Goal: Task Accomplishment & Management: Use online tool/utility

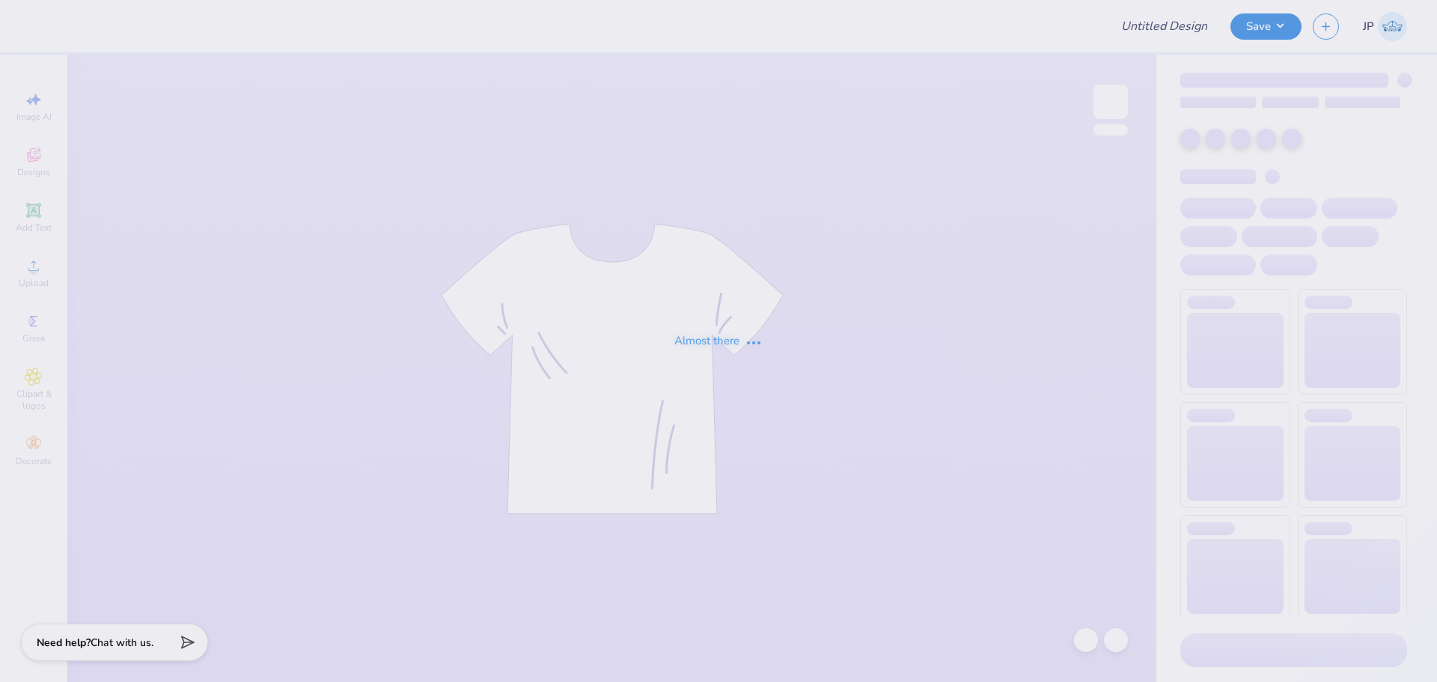
type input "[GEOGRAPHIC_DATA] : [PERSON_NAME]"
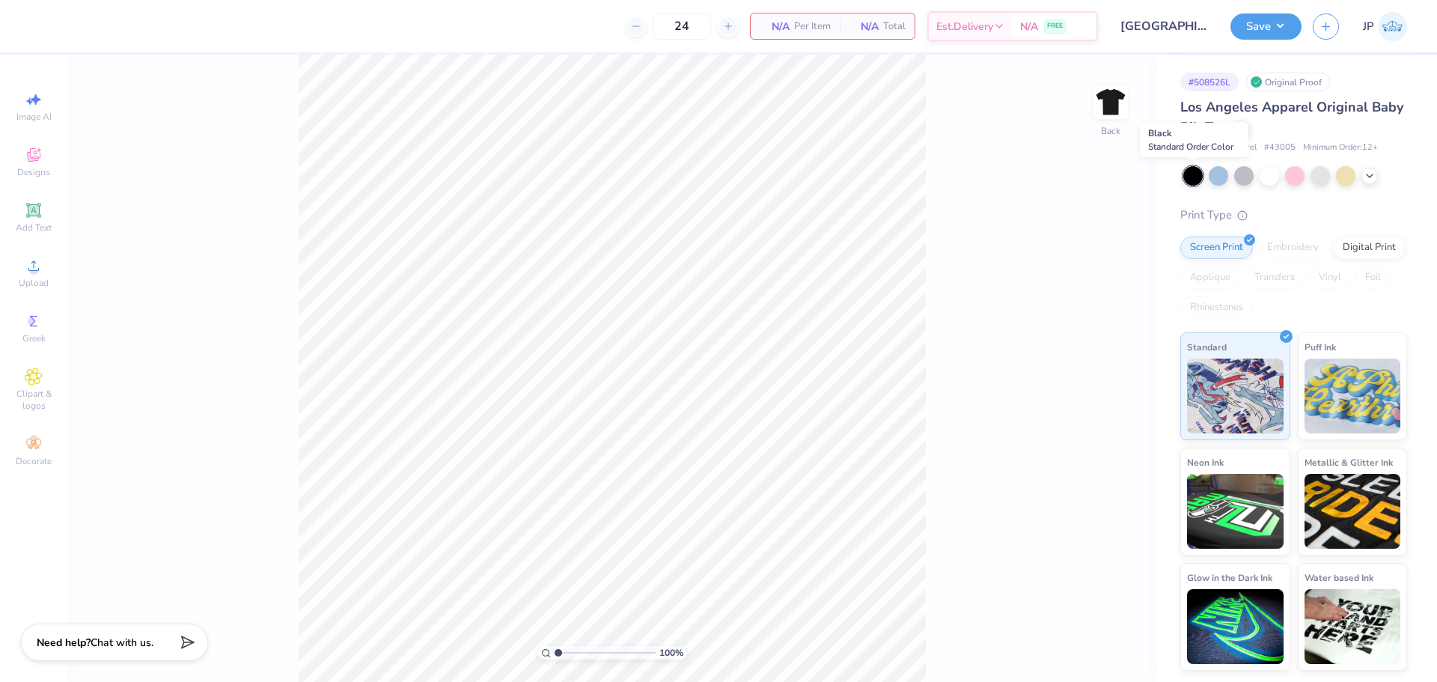
click at [1190, 180] on div at bounding box center [1192, 175] width 19 height 19
click at [45, 272] on div "Upload" at bounding box center [33, 273] width 52 height 44
click at [42, 265] on icon at bounding box center [34, 266] width 18 height 18
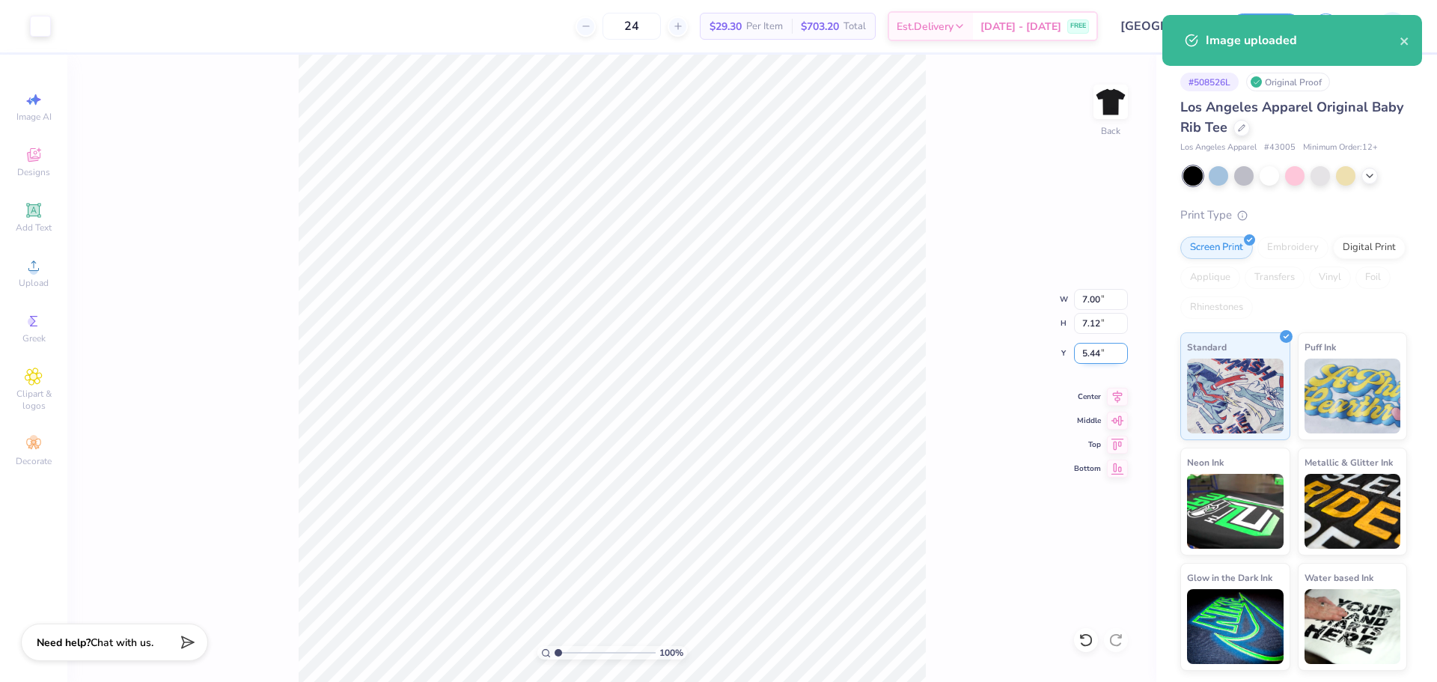
click at [1103, 353] on input "5.44" at bounding box center [1101, 353] width 54 height 21
click at [1101, 353] on input "5.44" at bounding box center [1101, 353] width 54 height 21
click at [1100, 352] on input "5.44" at bounding box center [1101, 353] width 54 height 21
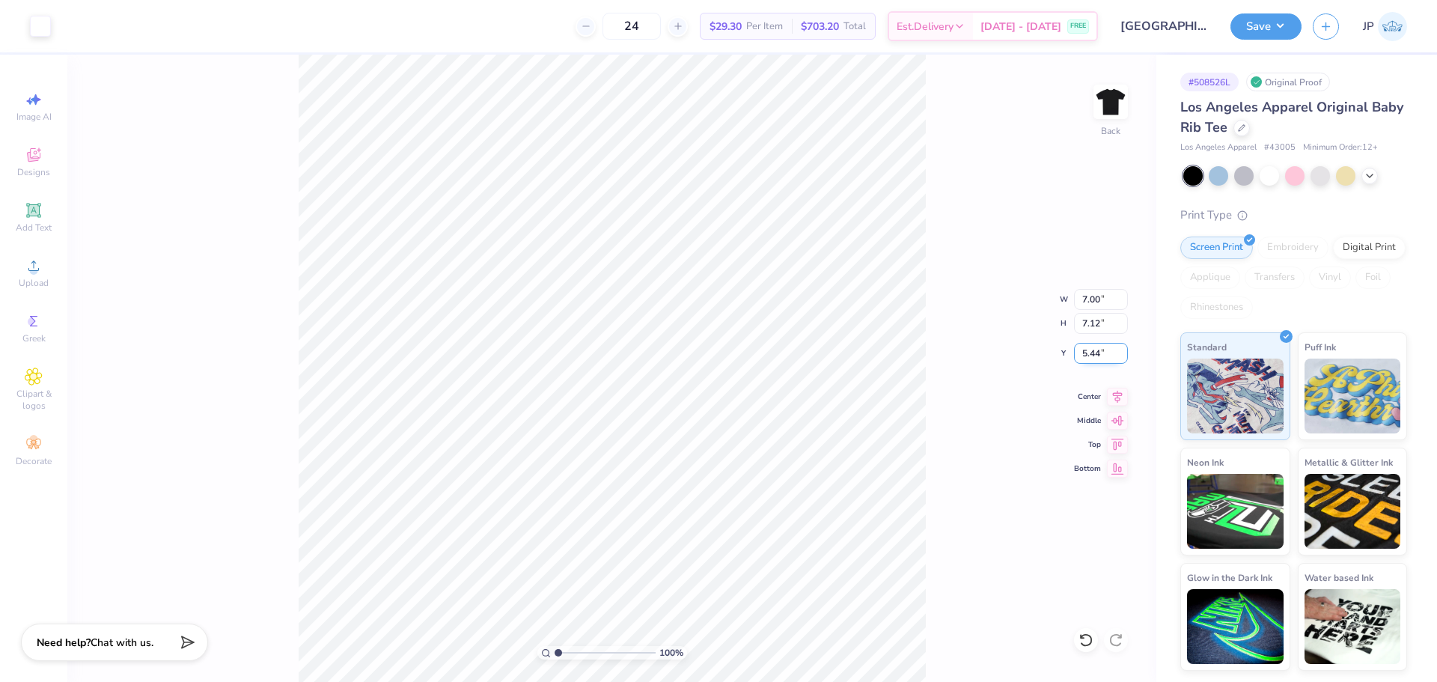
click at [1094, 352] on input "5.44" at bounding box center [1101, 353] width 54 height 21
type input "2.00"
click at [44, 21] on div at bounding box center [40, 24] width 21 height 21
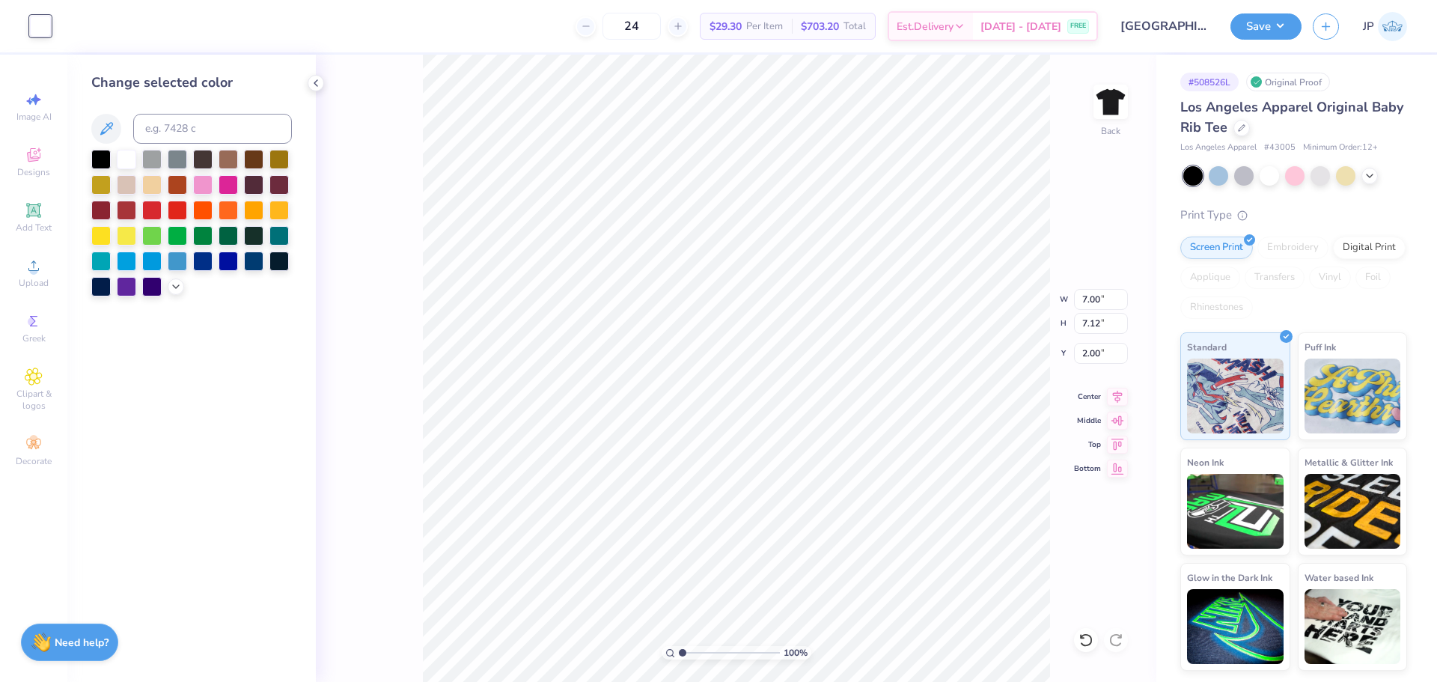
click at [165, 215] on div at bounding box center [191, 223] width 201 height 147
click at [153, 209] on div at bounding box center [151, 208] width 19 height 19
click at [172, 292] on div at bounding box center [176, 285] width 16 height 16
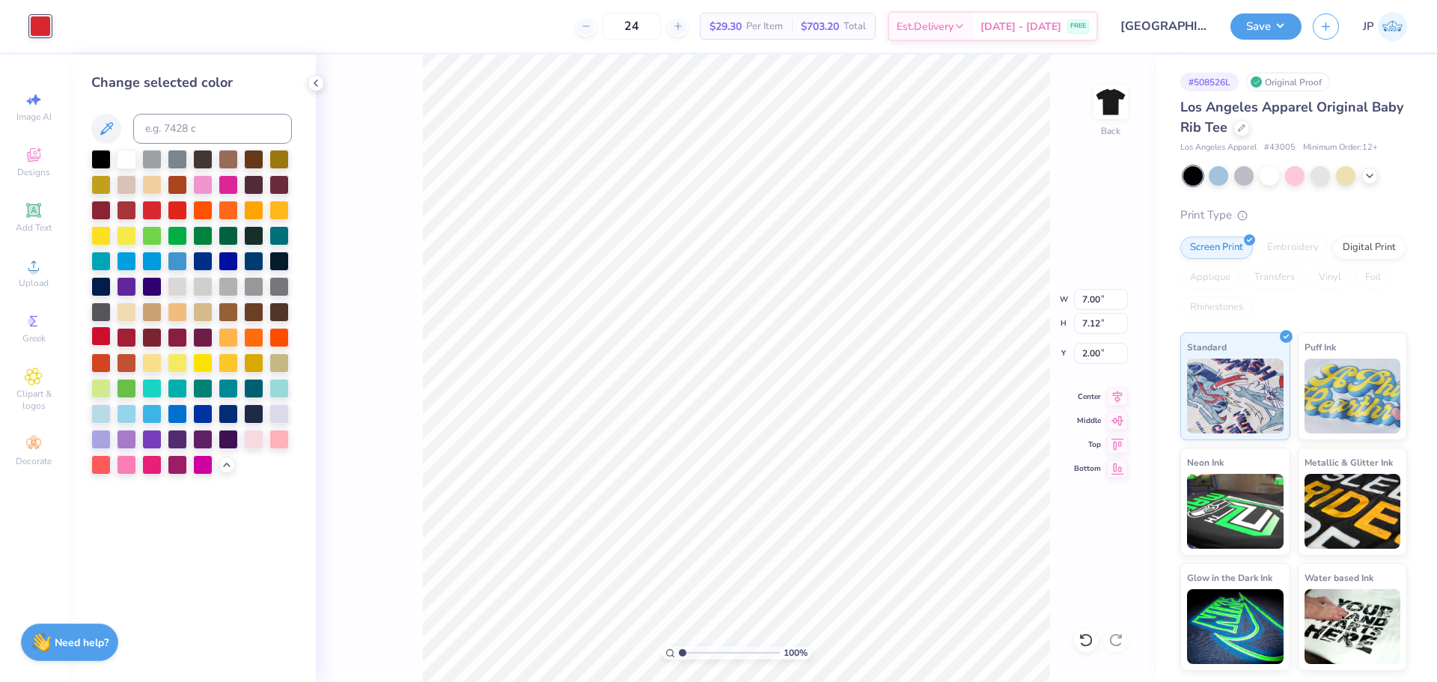
click at [98, 337] on div at bounding box center [100, 335] width 19 height 19
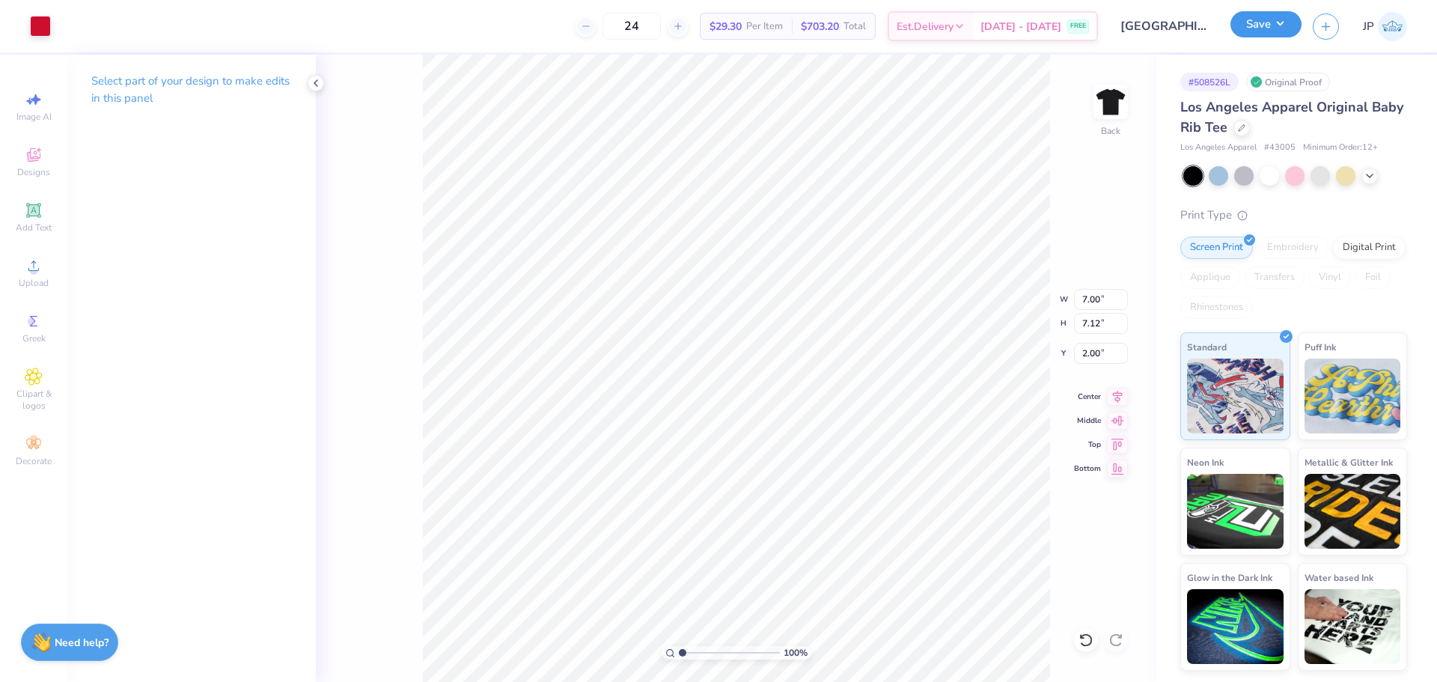
click at [1260, 22] on button "Save" at bounding box center [1265, 24] width 71 height 26
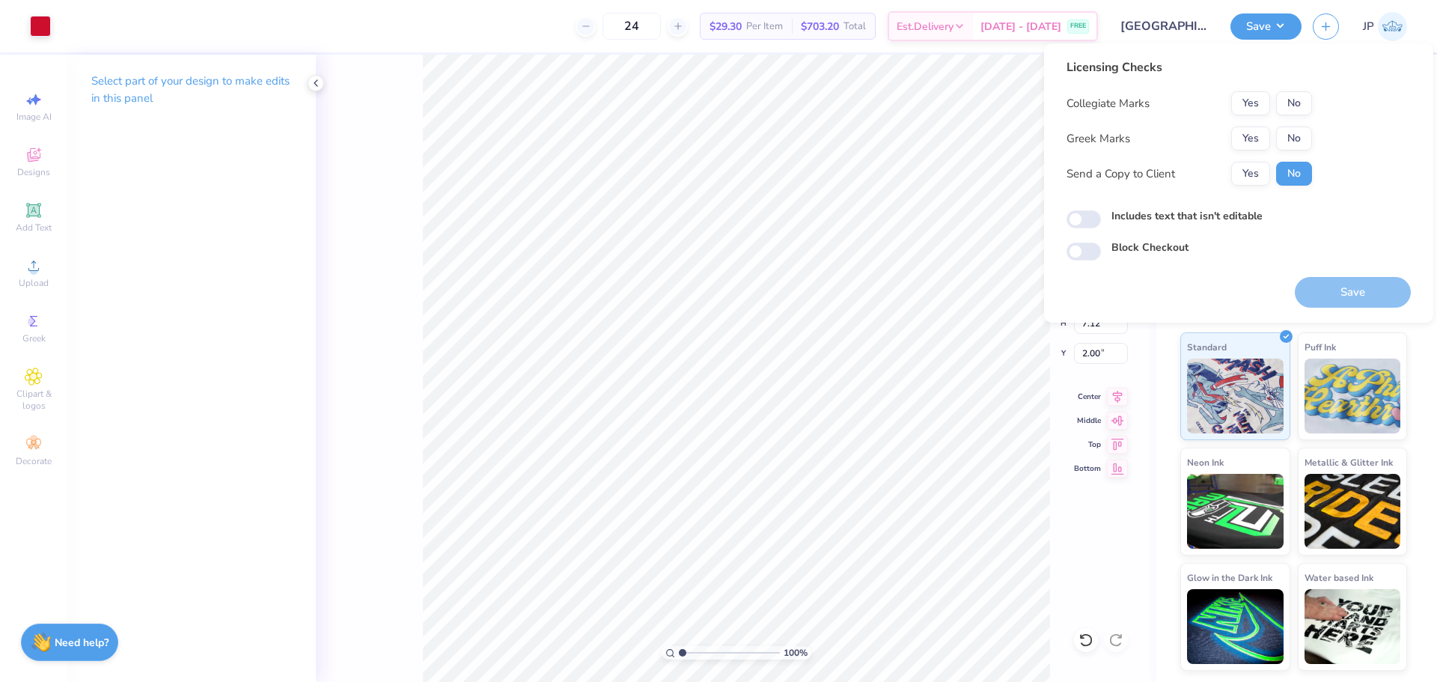
click at [1272, 141] on div "Yes No" at bounding box center [1271, 138] width 81 height 24
click at [1256, 130] on button "Yes" at bounding box center [1250, 138] width 39 height 24
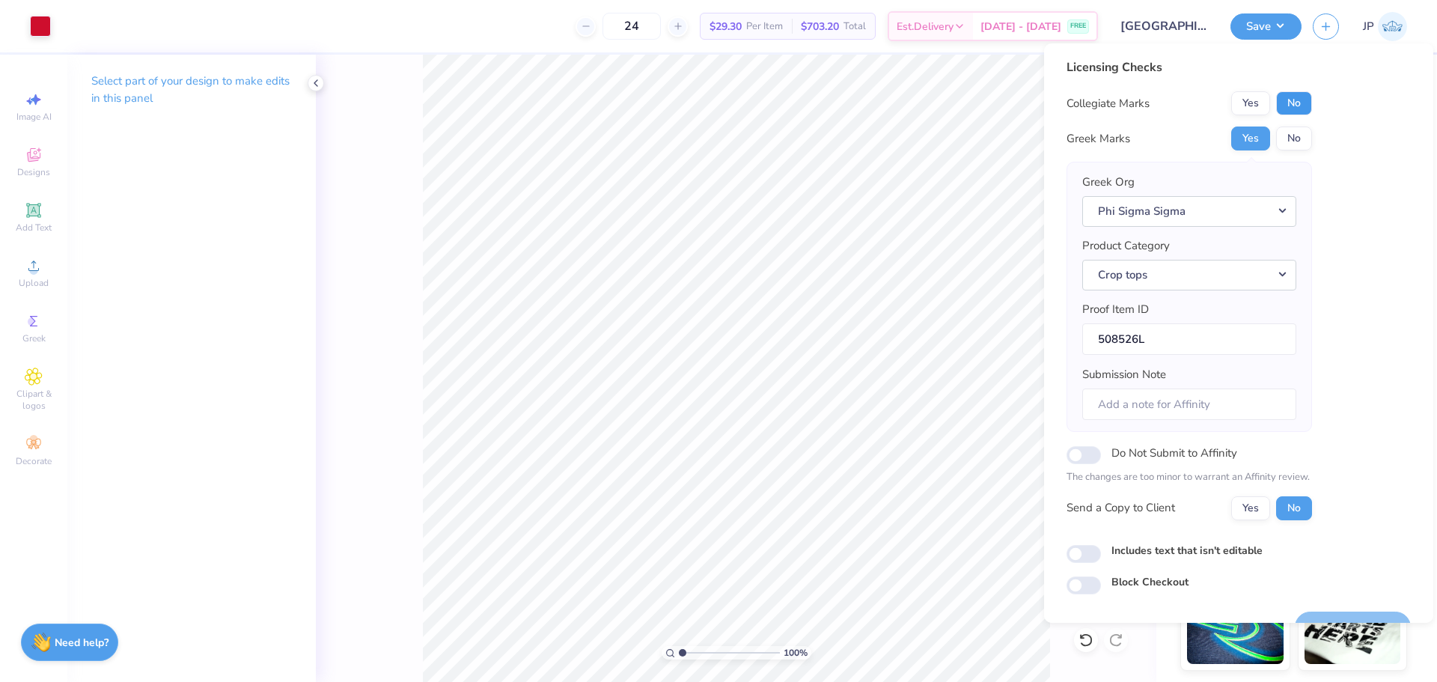
click at [1297, 106] on button "No" at bounding box center [1294, 103] width 36 height 24
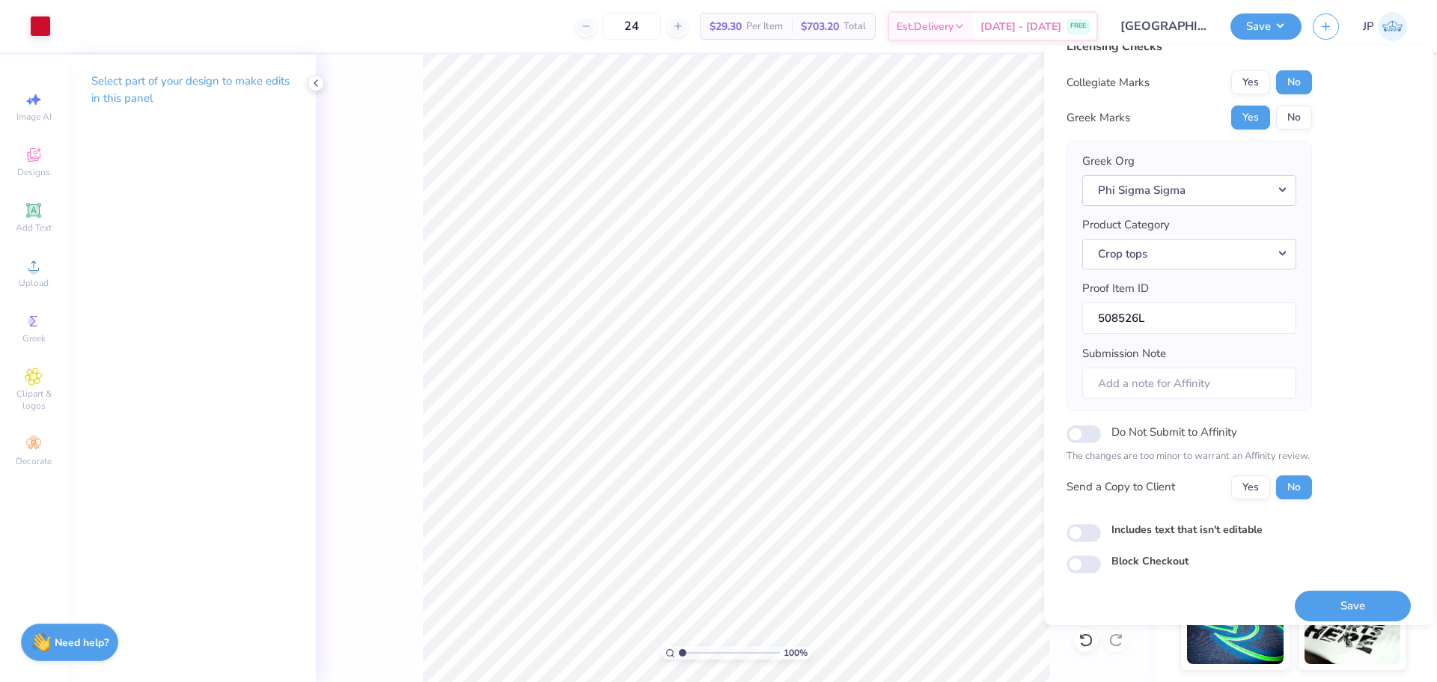
scroll to position [34, 0]
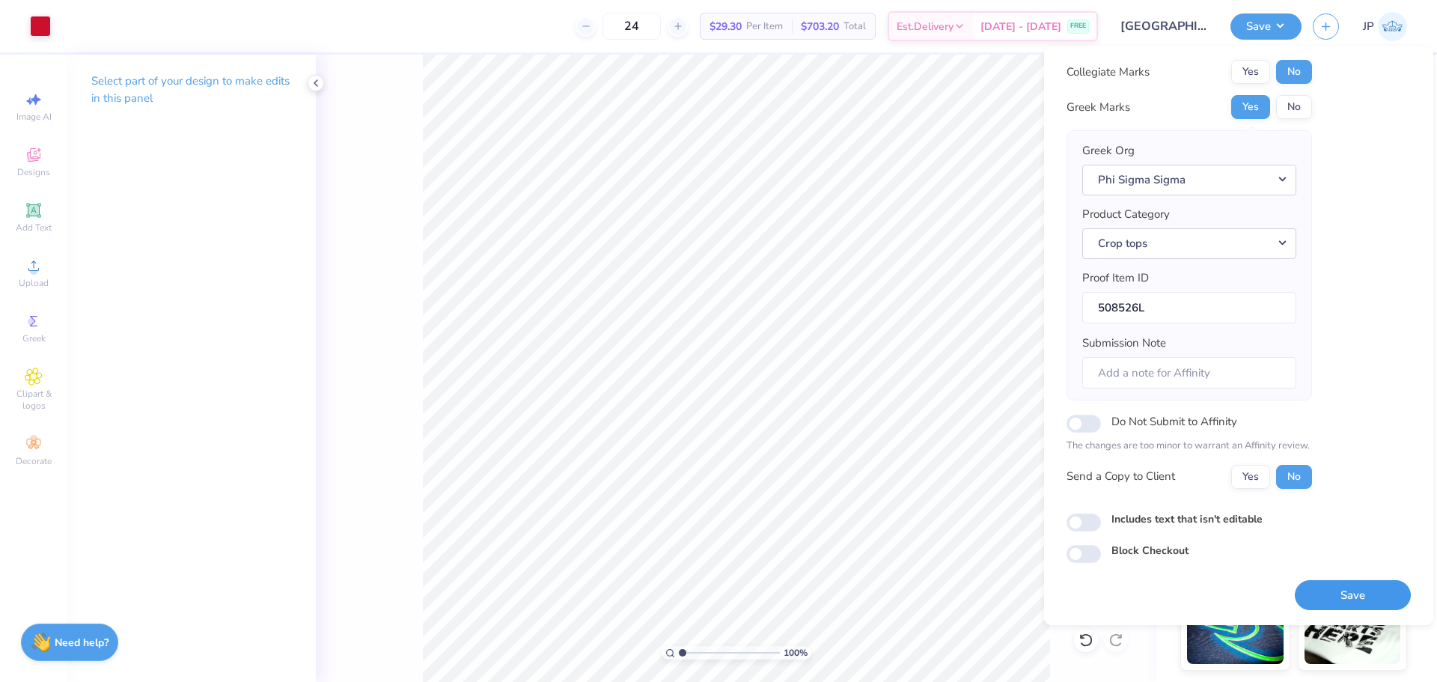
click at [1338, 598] on button "Save" at bounding box center [1353, 595] width 116 height 31
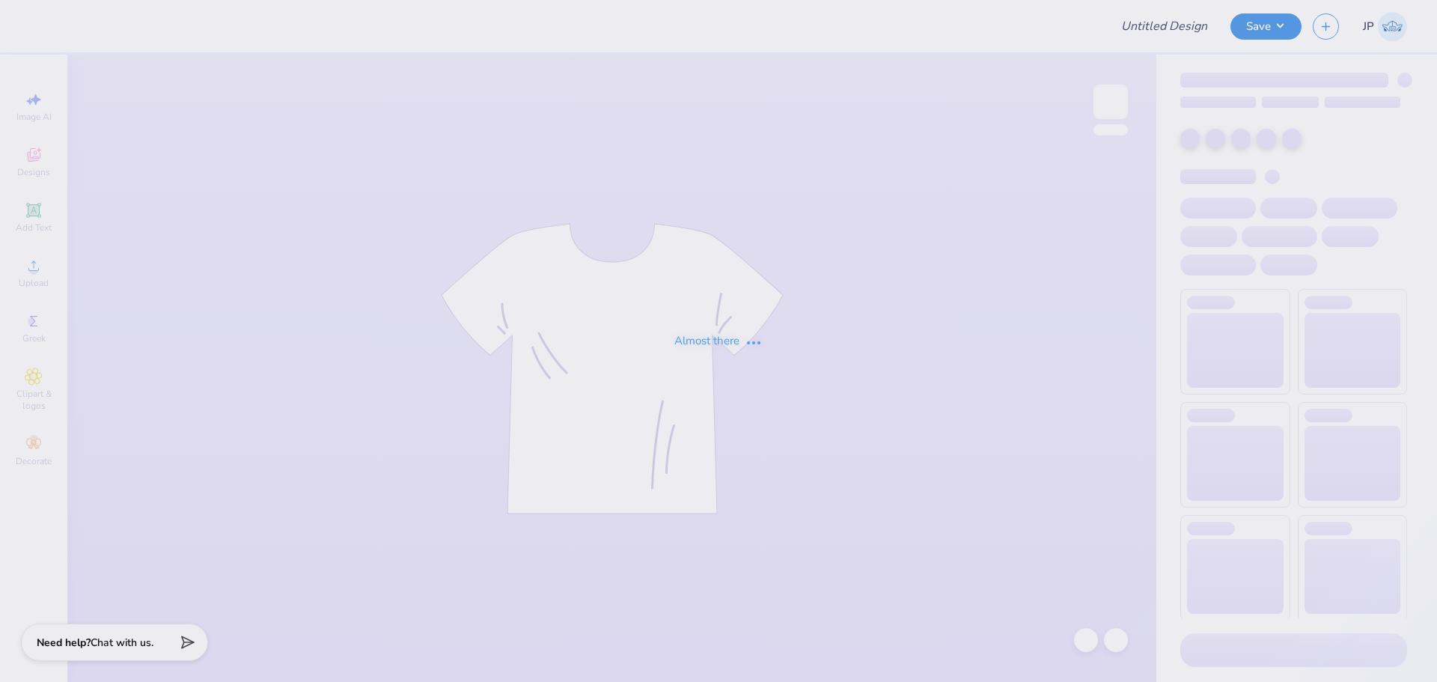
type input "Abigail Douglass : SUNY College at Oneonta"
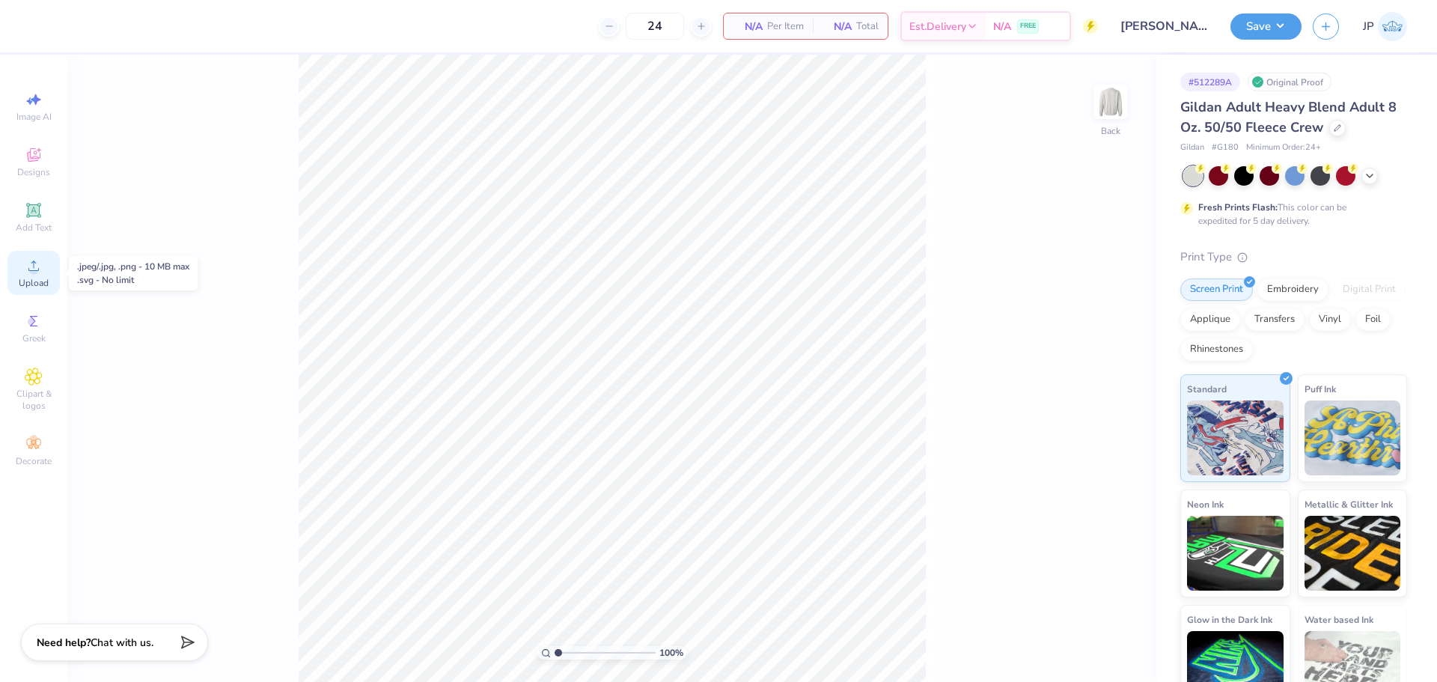
click at [31, 277] on span "Upload" at bounding box center [34, 283] width 30 height 12
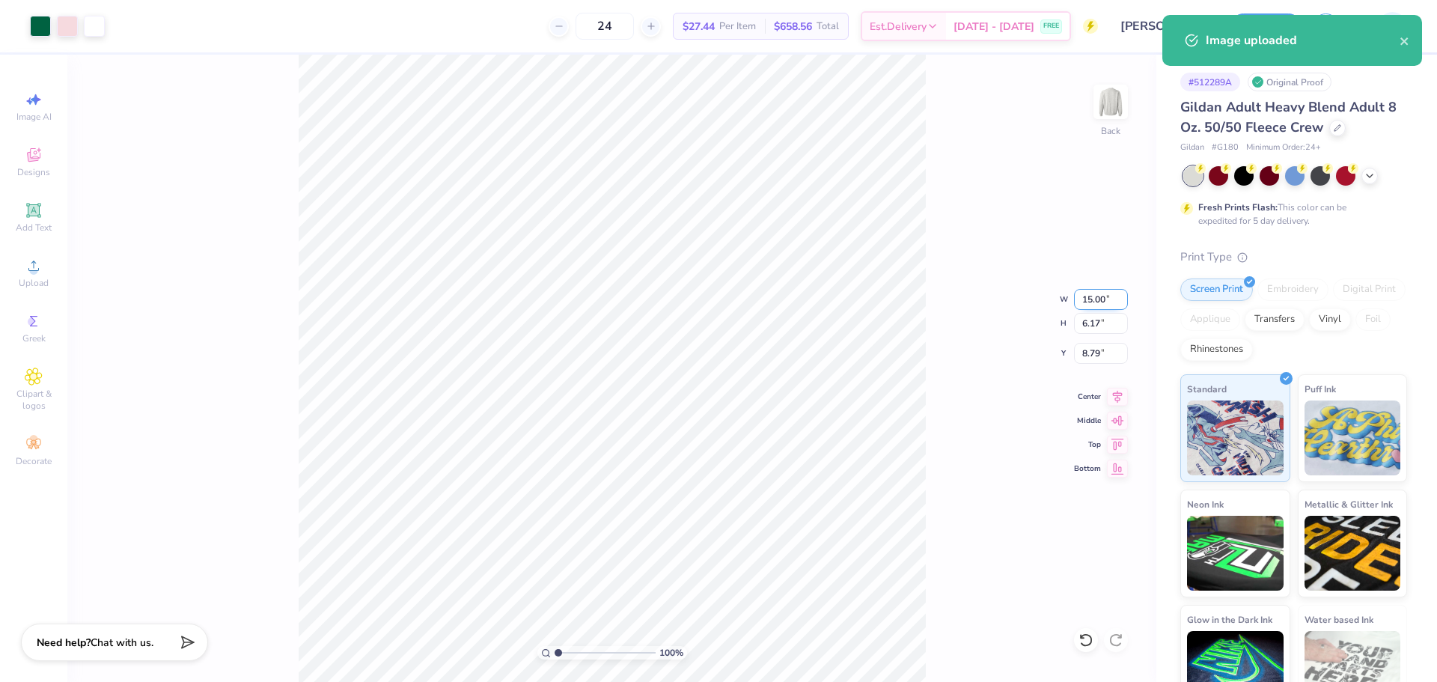
click at [1086, 299] on input "15.00" at bounding box center [1101, 299] width 54 height 21
type input "12.50"
type input "5.14"
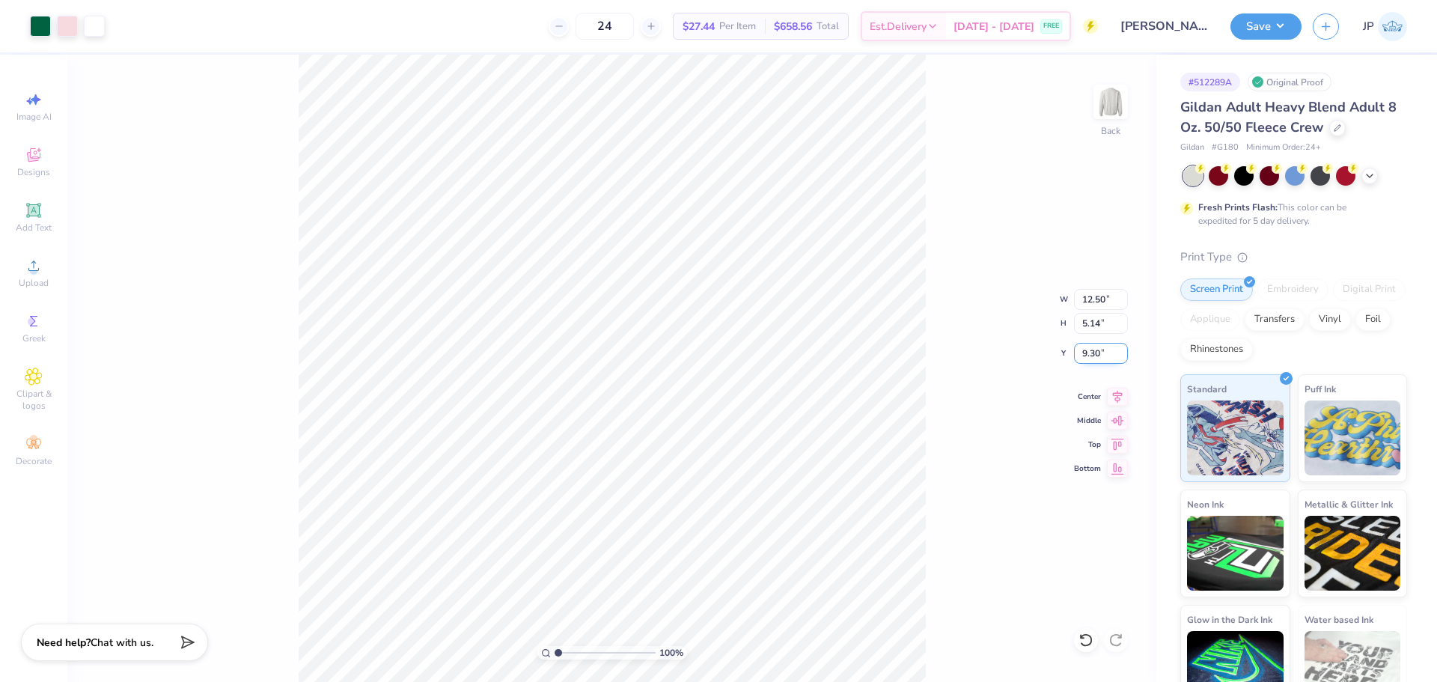
click at [1101, 357] on input "9.30" at bounding box center [1101, 353] width 54 height 21
type input "3.00"
click at [1091, 308] on input "12.50" at bounding box center [1101, 299] width 54 height 21
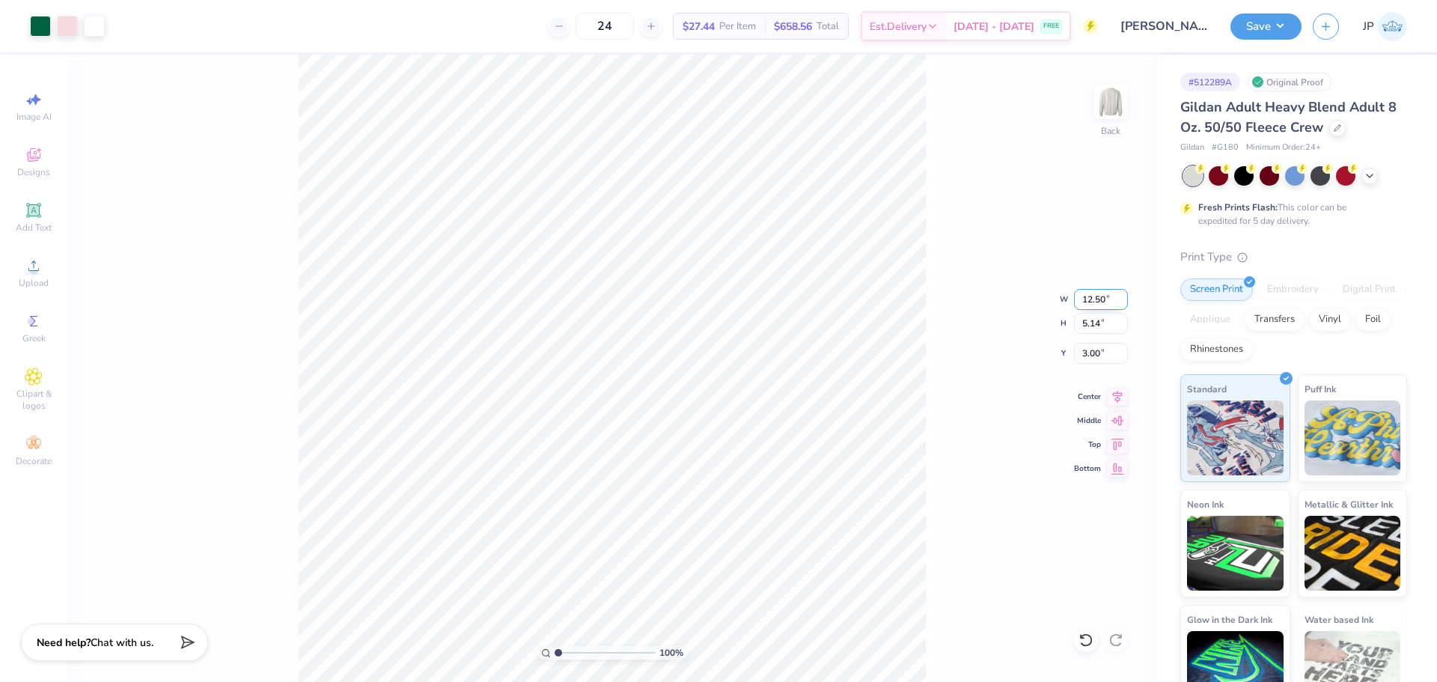
click at [1091, 308] on input "12.50" at bounding box center [1101, 299] width 54 height 21
type input "12.00"
type input "4.94"
click at [1091, 355] on input "3.10" at bounding box center [1101, 353] width 54 height 21
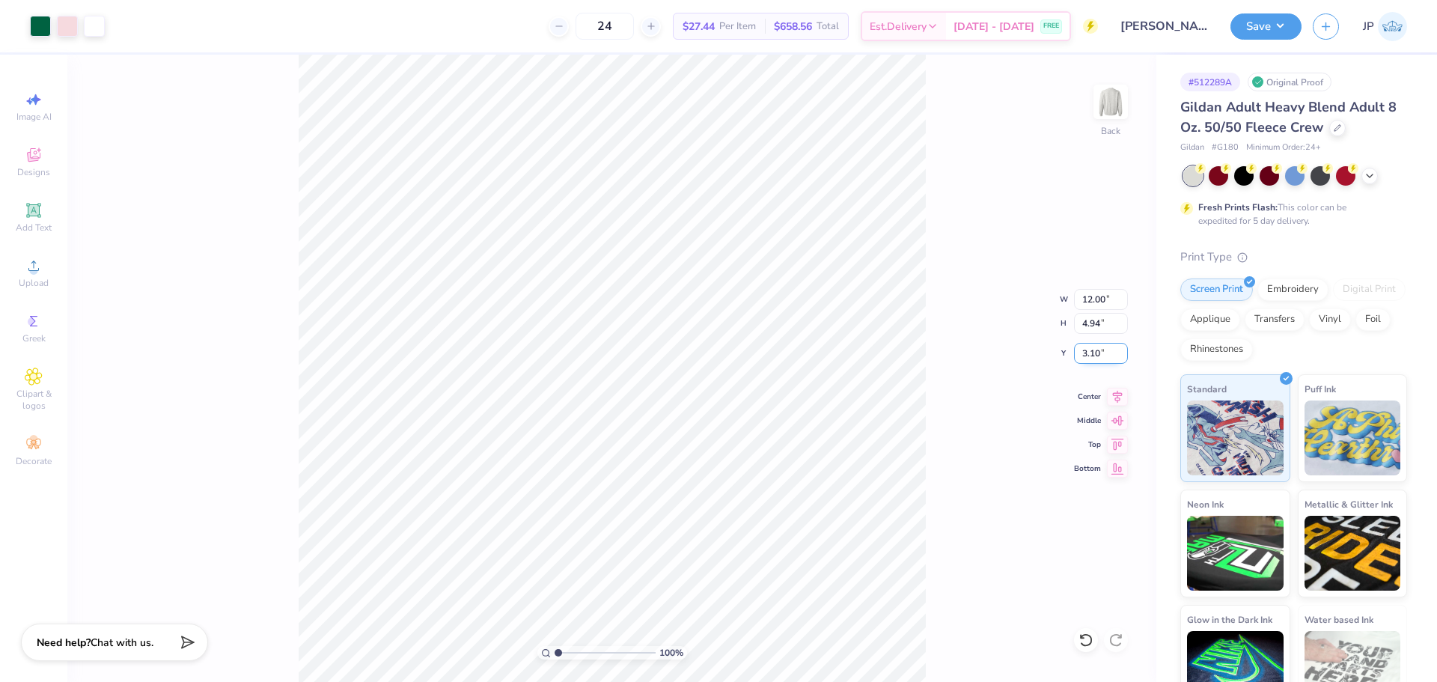
click at [1091, 355] on input "3.10" at bounding box center [1101, 353] width 54 height 21
type input "3.00"
click at [1269, 24] on button "Save" at bounding box center [1265, 24] width 71 height 26
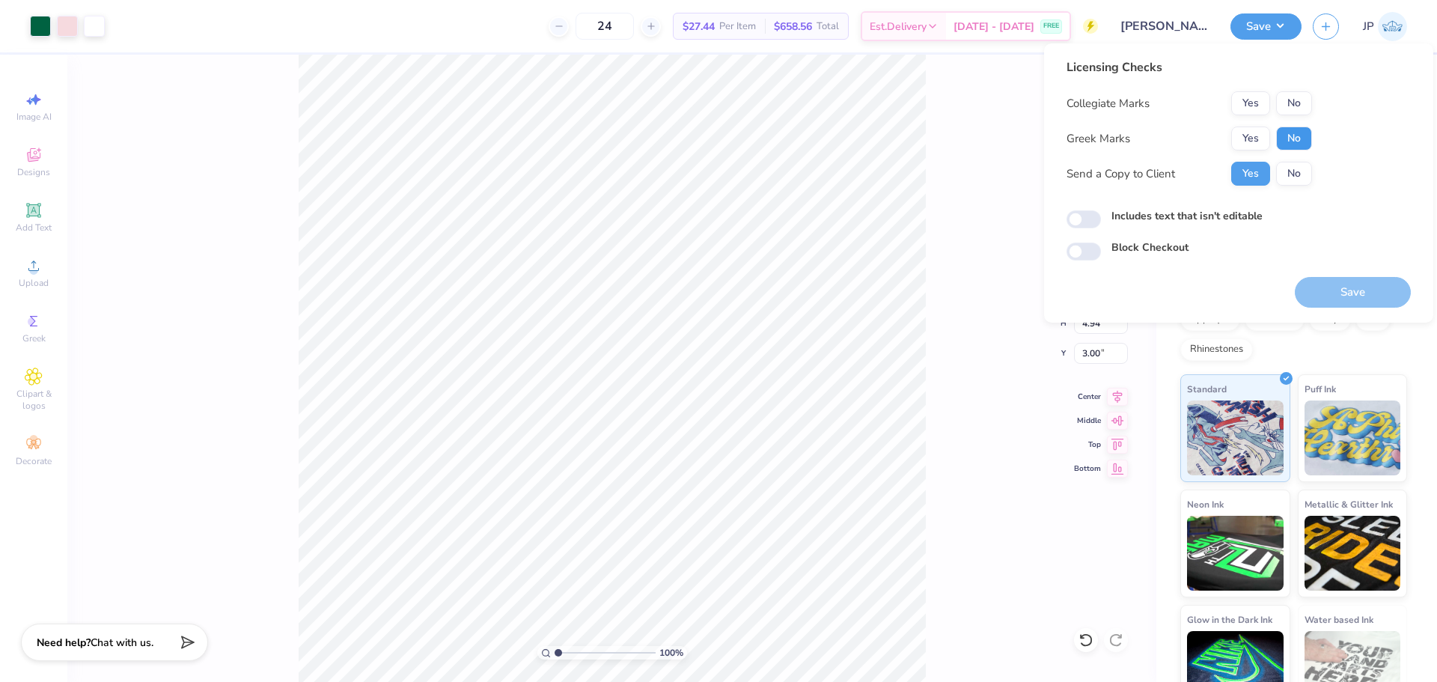
click at [1292, 140] on button "No" at bounding box center [1294, 138] width 36 height 24
click at [1299, 108] on button "No" at bounding box center [1294, 103] width 36 height 24
click at [1383, 299] on button "Save" at bounding box center [1353, 292] width 116 height 31
